Goal: Task Accomplishment & Management: Manage account settings

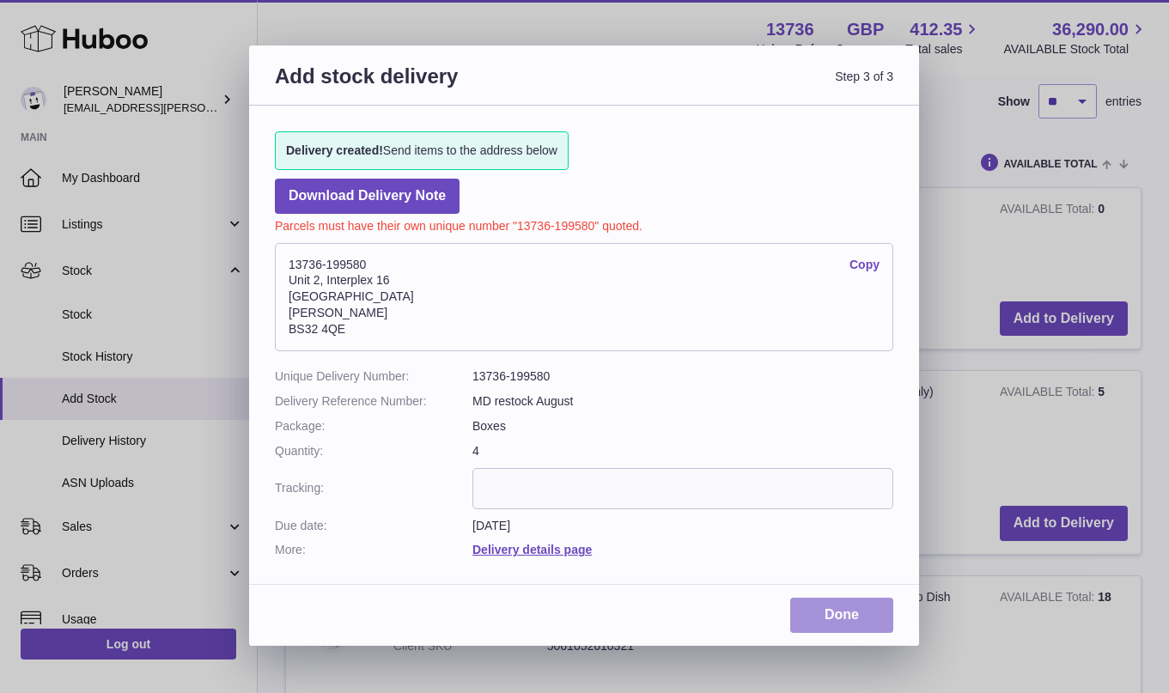
click at [812, 612] on link "Done" at bounding box center [842, 615] width 103 height 35
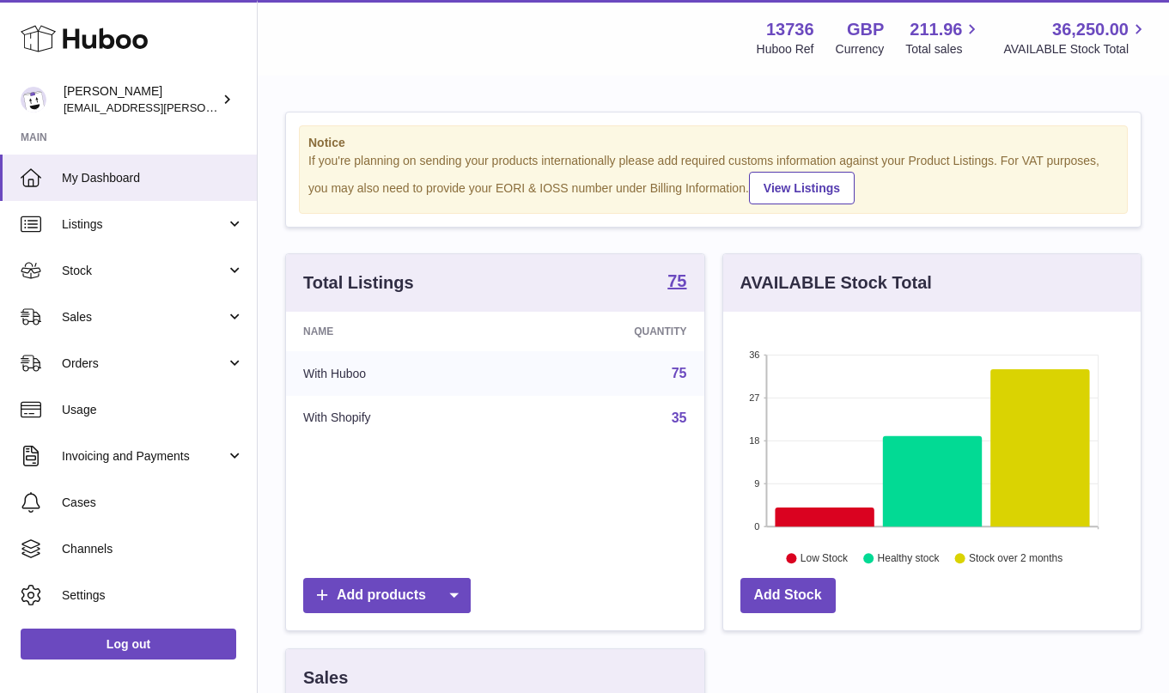
scroll to position [268, 418]
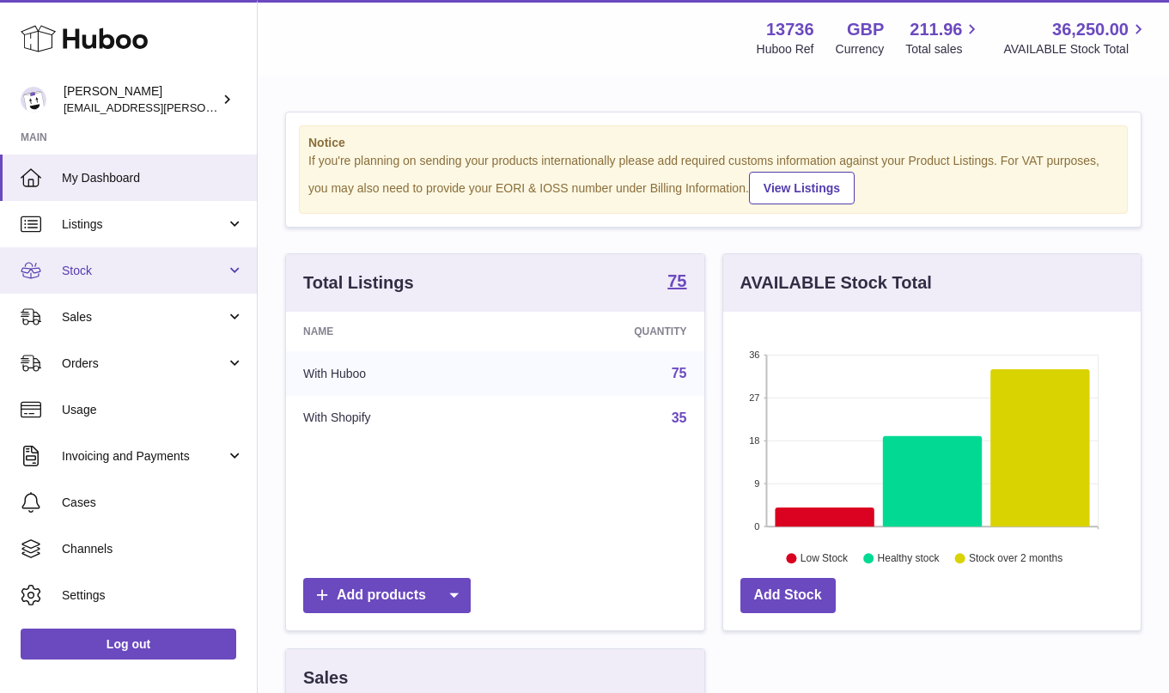
click at [196, 281] on link "Stock" at bounding box center [128, 270] width 257 height 46
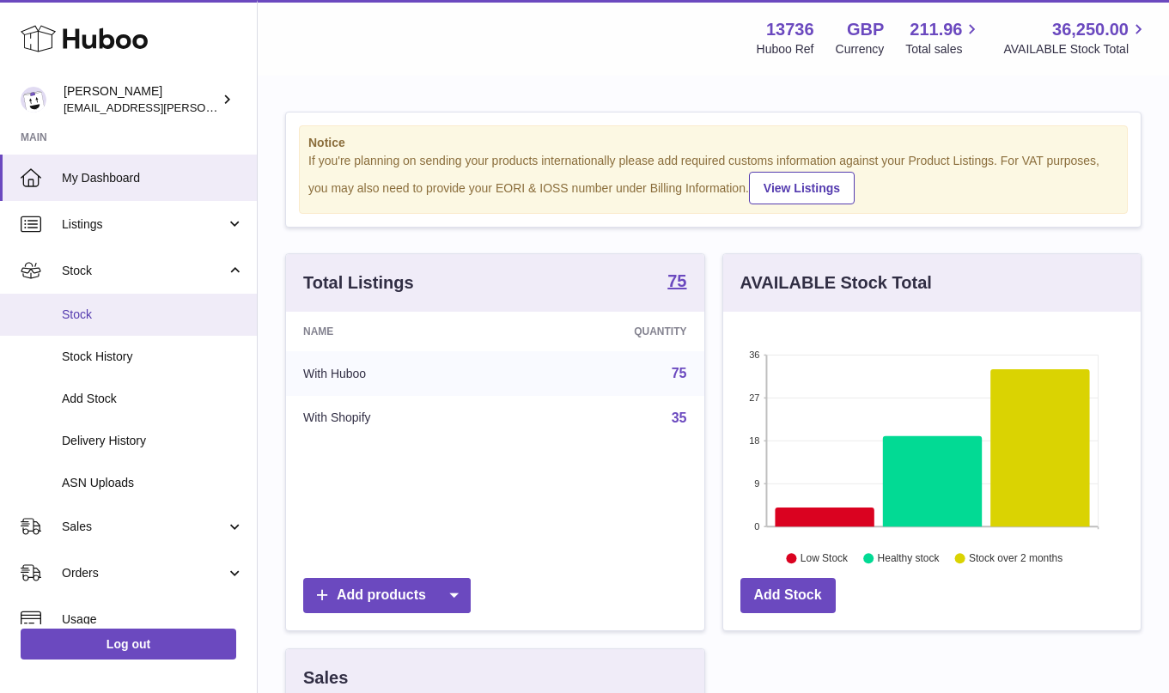
click at [182, 310] on span "Stock" at bounding box center [153, 315] width 182 height 16
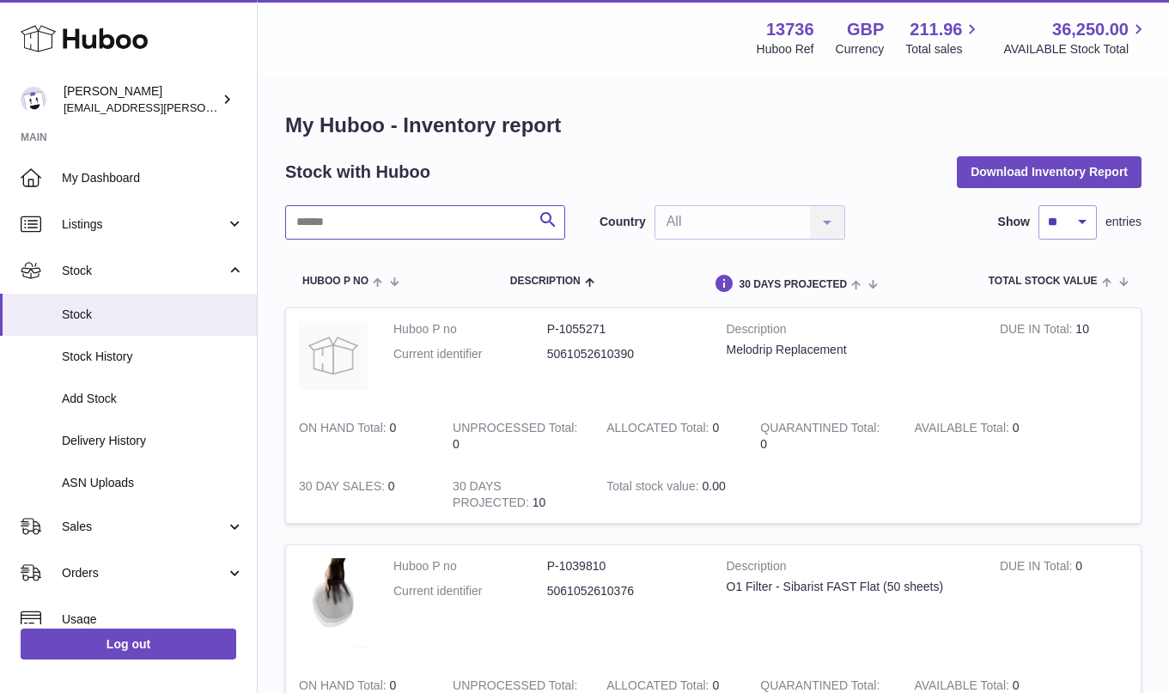
click at [455, 227] on input "text" at bounding box center [425, 222] width 280 height 34
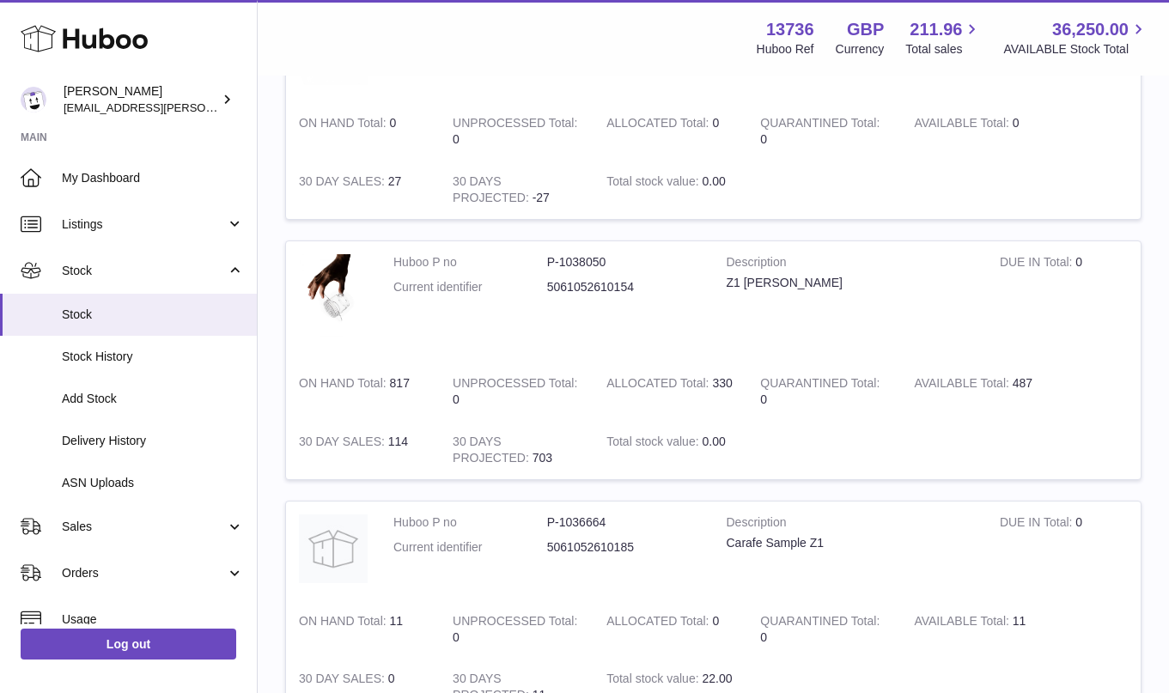
scroll to position [1626, 0]
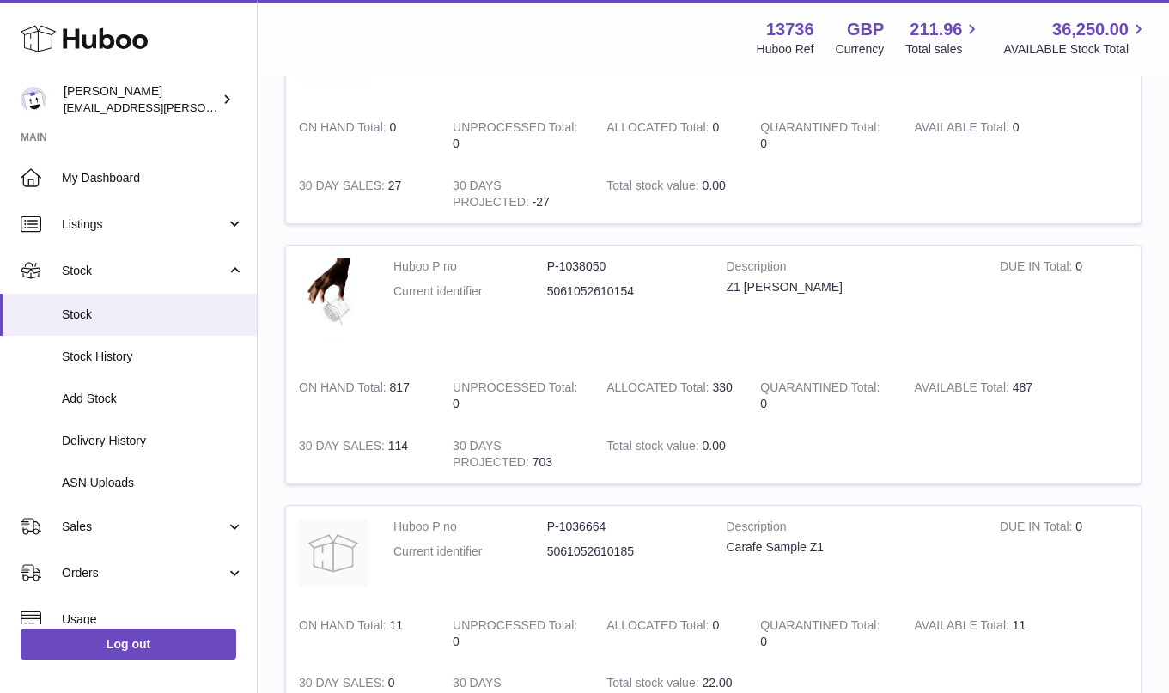
drag, startPoint x: 735, startPoint y: 392, endPoint x: 607, endPoint y: 394, distance: 128.1
click at [607, 394] on td "ALLOCATED Total 330" at bounding box center [671, 396] width 154 height 58
click at [627, 418] on td "ALLOCATED Total 330" at bounding box center [671, 396] width 154 height 58
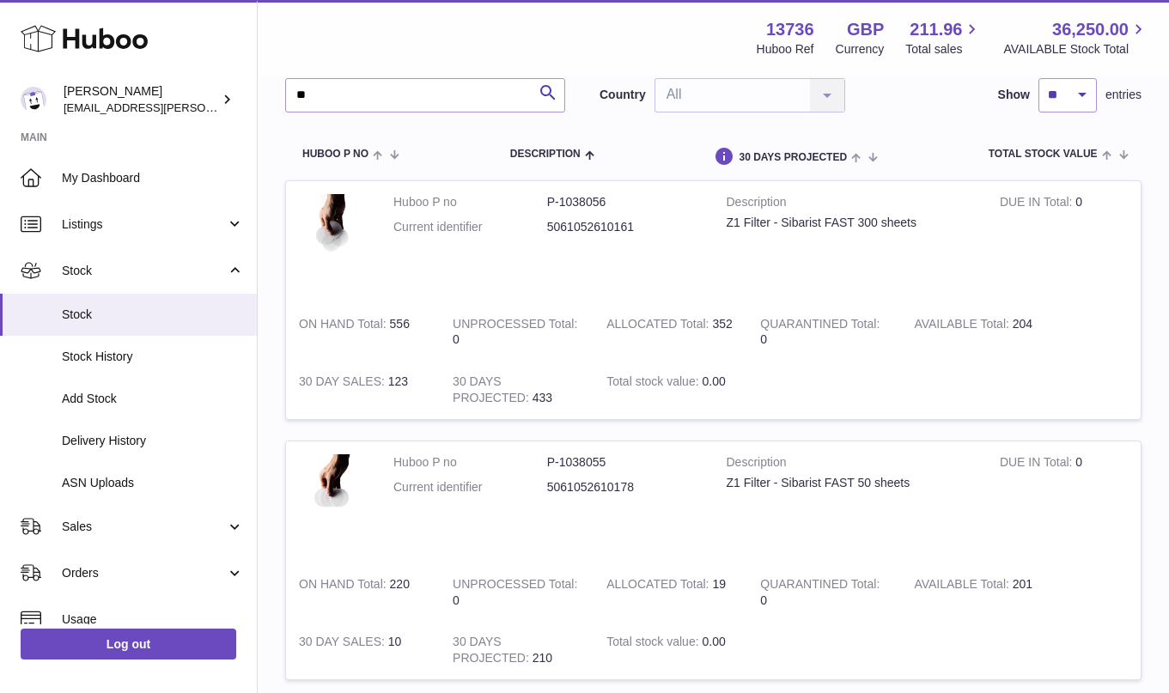
scroll to position [170, 0]
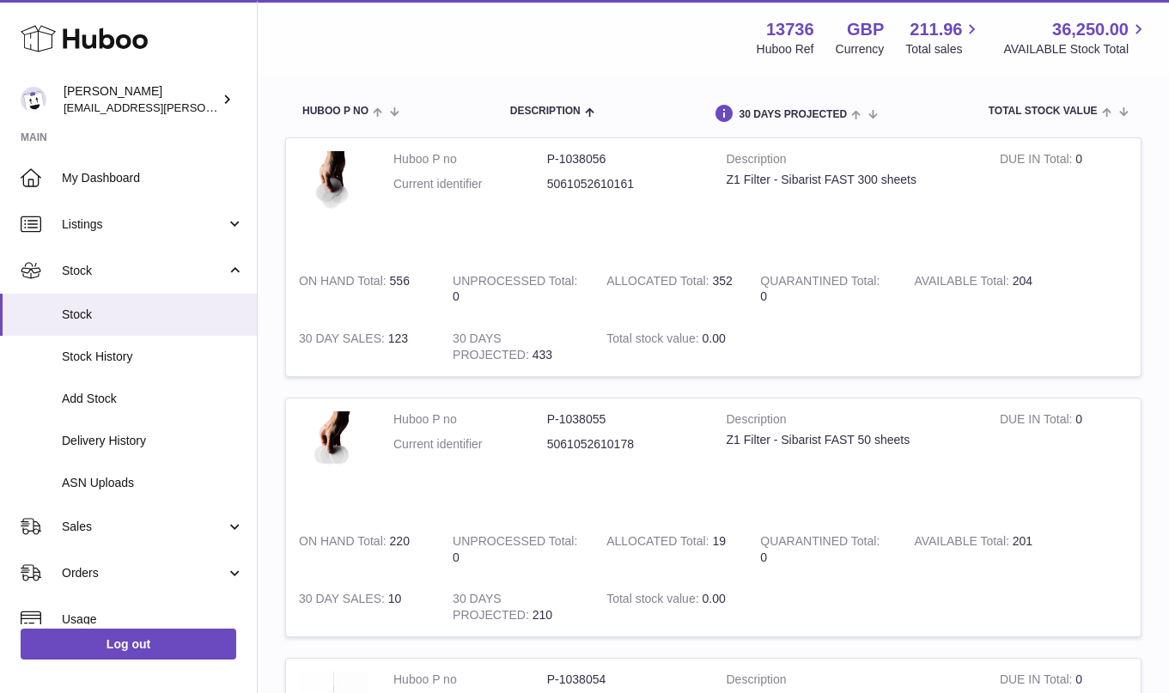
drag, startPoint x: 736, startPoint y: 278, endPoint x: 612, endPoint y: 284, distance: 123.9
click at [612, 284] on td "ALLOCATED Total 352" at bounding box center [671, 289] width 154 height 58
click at [612, 317] on td "ALLOCATED Total 352" at bounding box center [671, 289] width 154 height 58
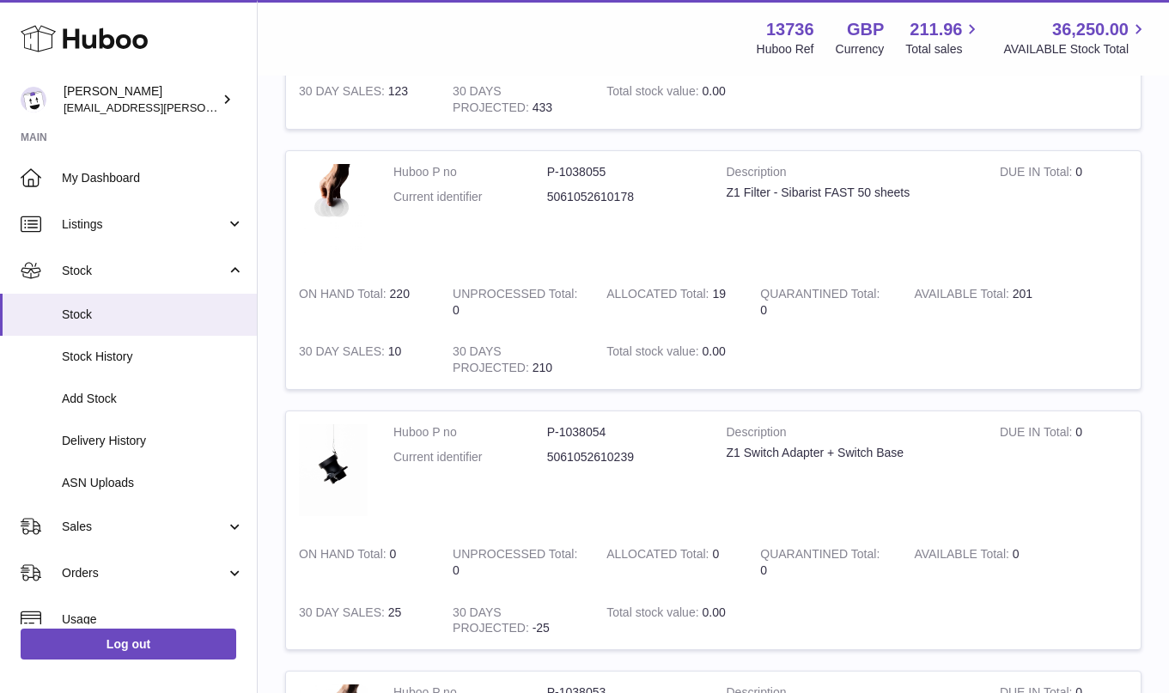
scroll to position [0, 0]
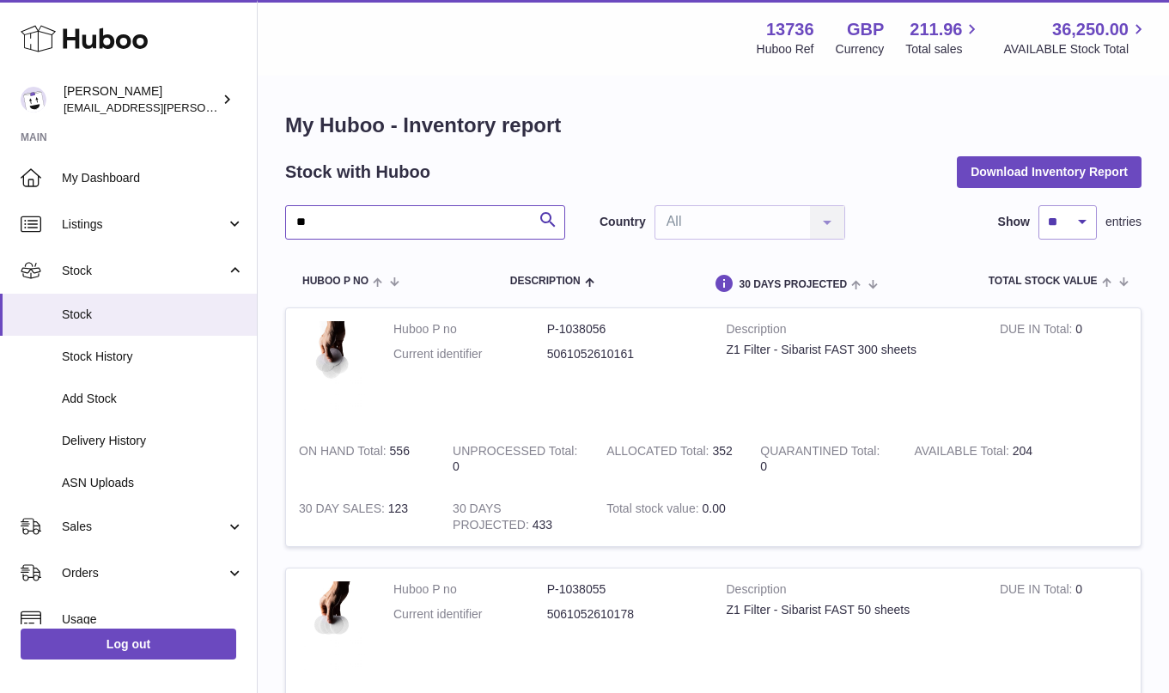
click at [381, 234] on input "**" at bounding box center [425, 222] width 280 height 34
type input "**"
